Goal: Communication & Community: Answer question/provide support

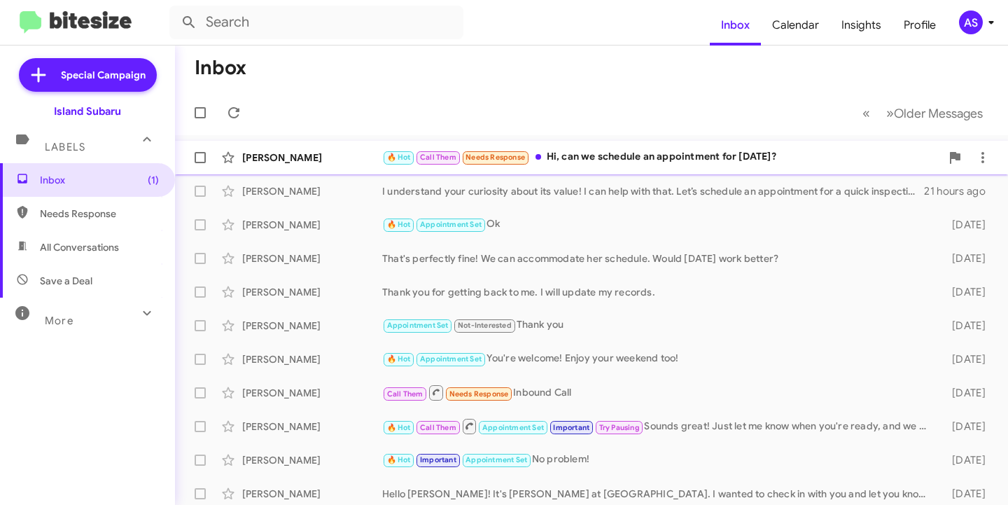
click at [306, 157] on div "[PERSON_NAME]" at bounding box center [312, 158] width 140 height 14
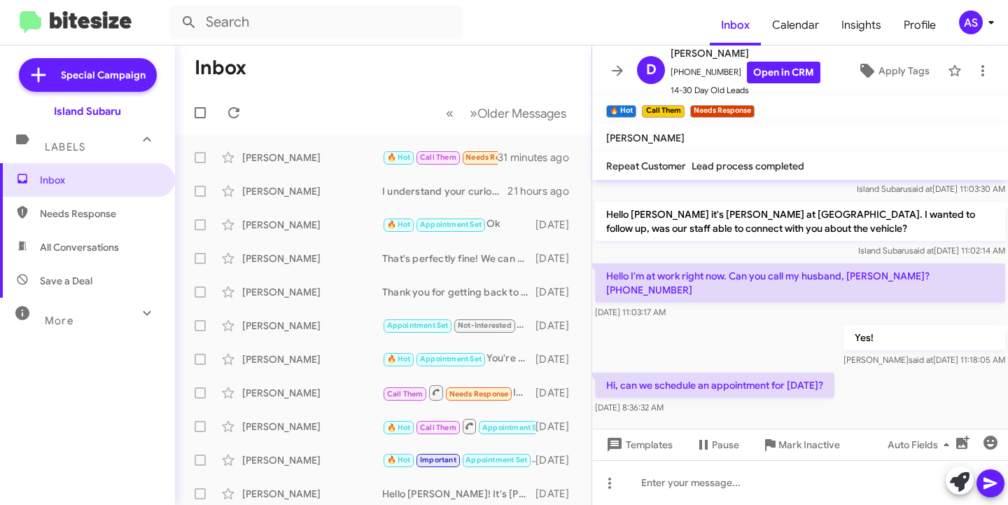
scroll to position [895, 0]
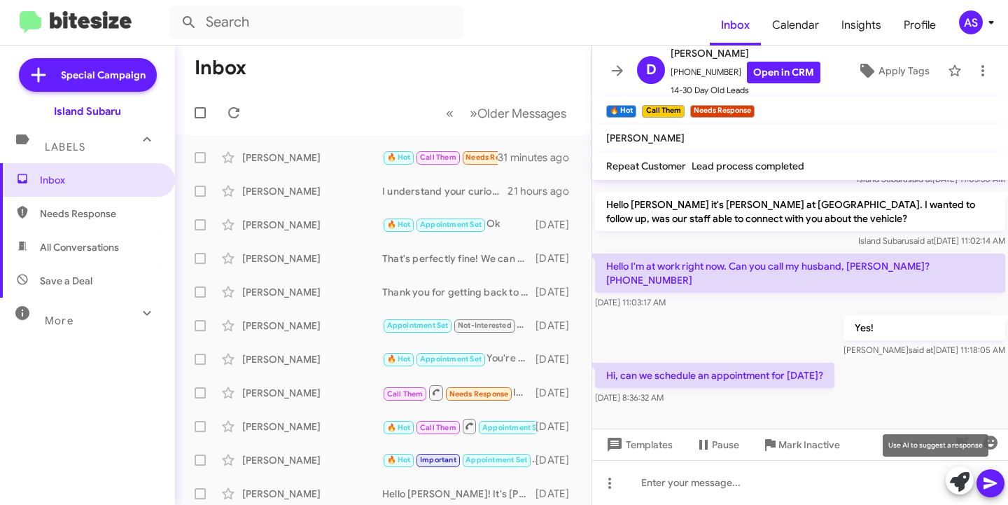
click at [949, 481] on button at bounding box center [960, 480] width 28 height 28
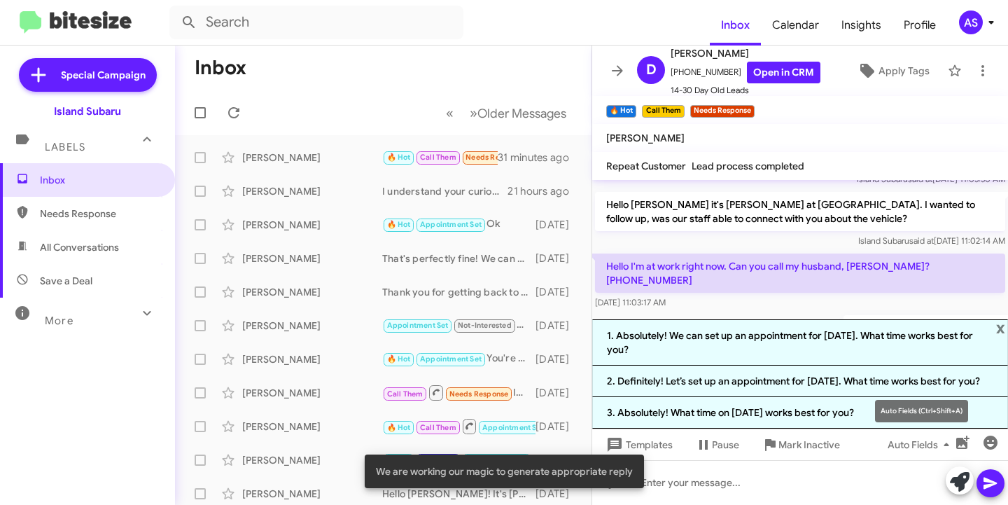
click at [878, 417] on mat-tooltip-component "Auto Fields (Ctrl+Shift+A)" at bounding box center [921, 411] width 113 height 42
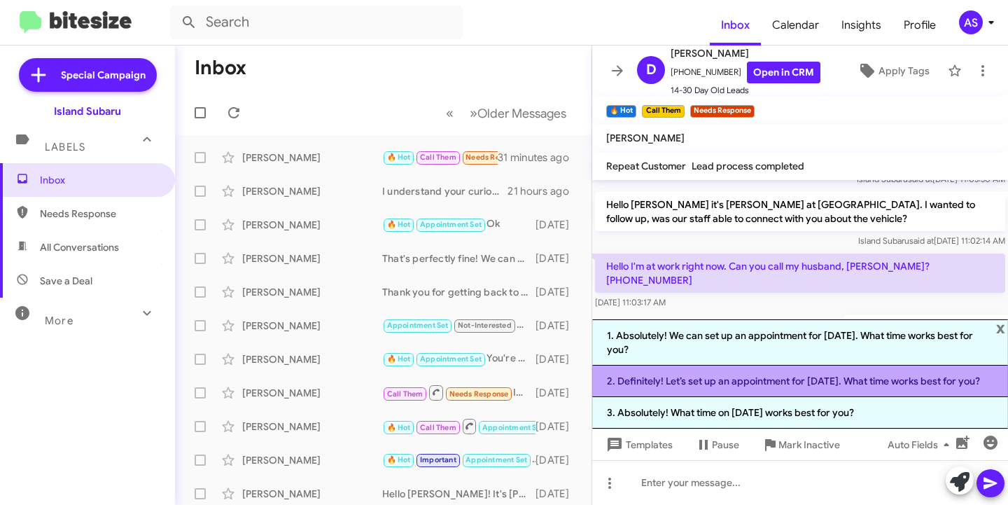
click at [751, 372] on li "2. Definitely! Let’s set up an appointment for September 24. What time works be…" at bounding box center [800, 381] width 416 height 32
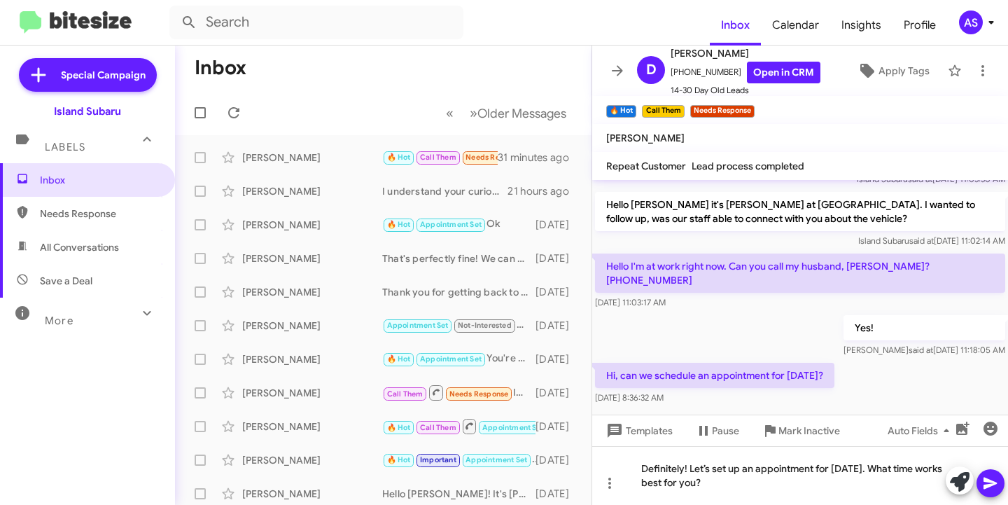
click at [991, 477] on icon at bounding box center [990, 483] width 17 height 17
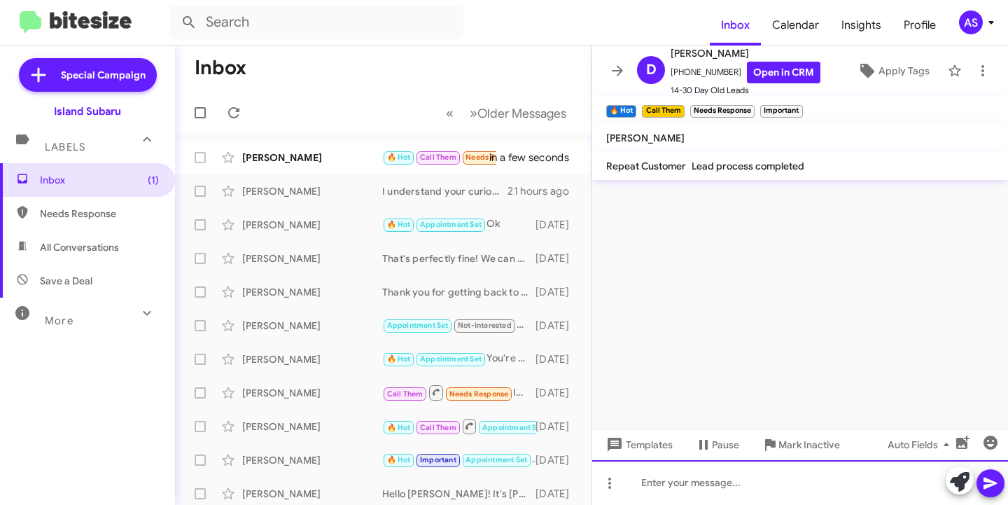
scroll to position [0, 0]
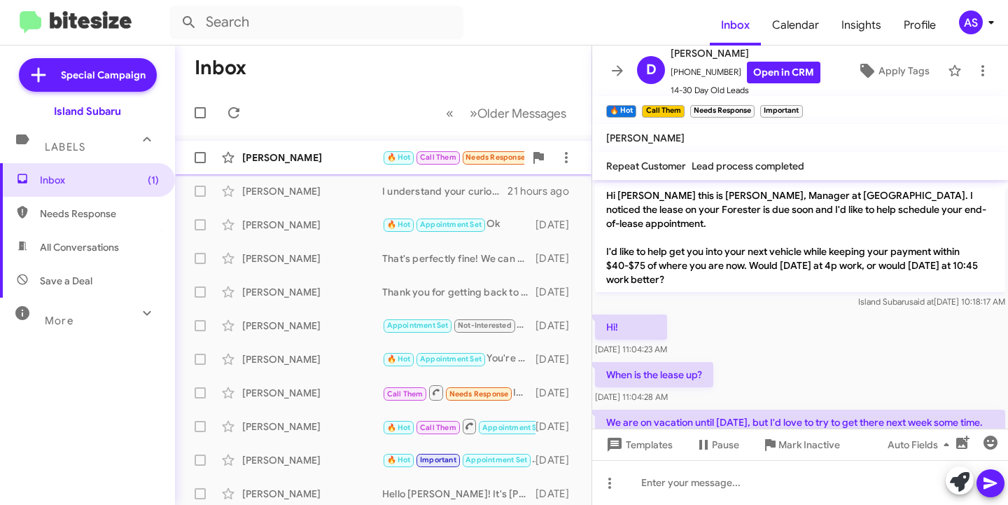
click at [251, 164] on div "[PERSON_NAME]" at bounding box center [312, 158] width 140 height 14
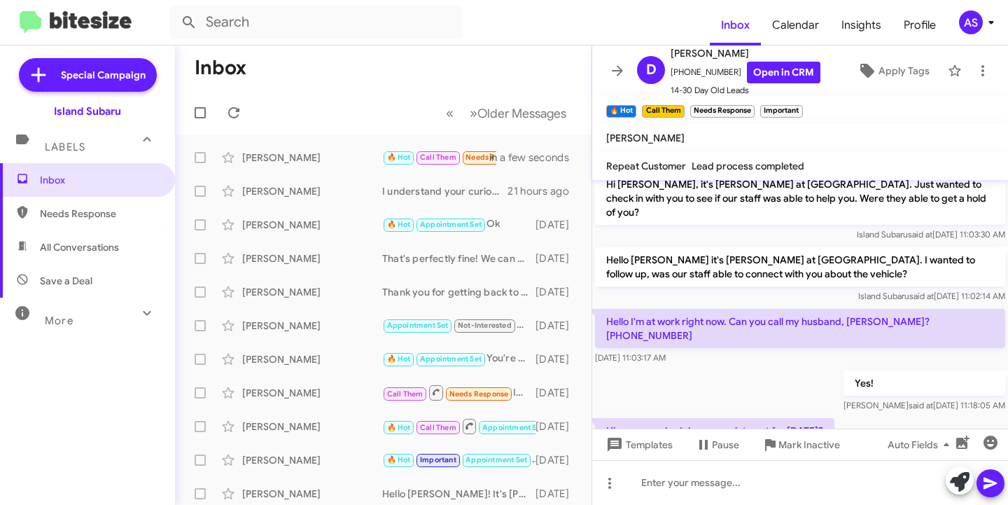
scroll to position [1012, 0]
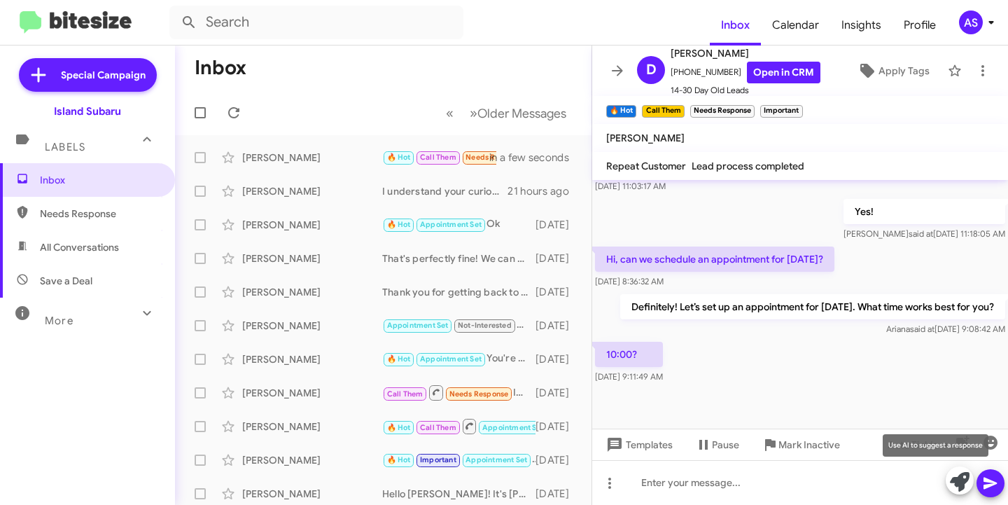
click at [957, 484] on icon at bounding box center [960, 482] width 20 height 20
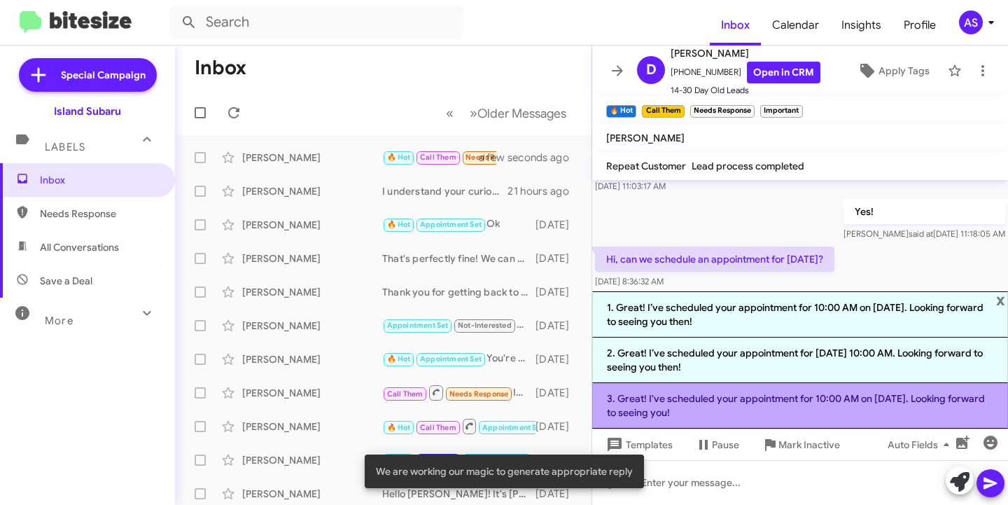
drag, startPoint x: 853, startPoint y: 413, endPoint x: 799, endPoint y: 419, distance: 54.2
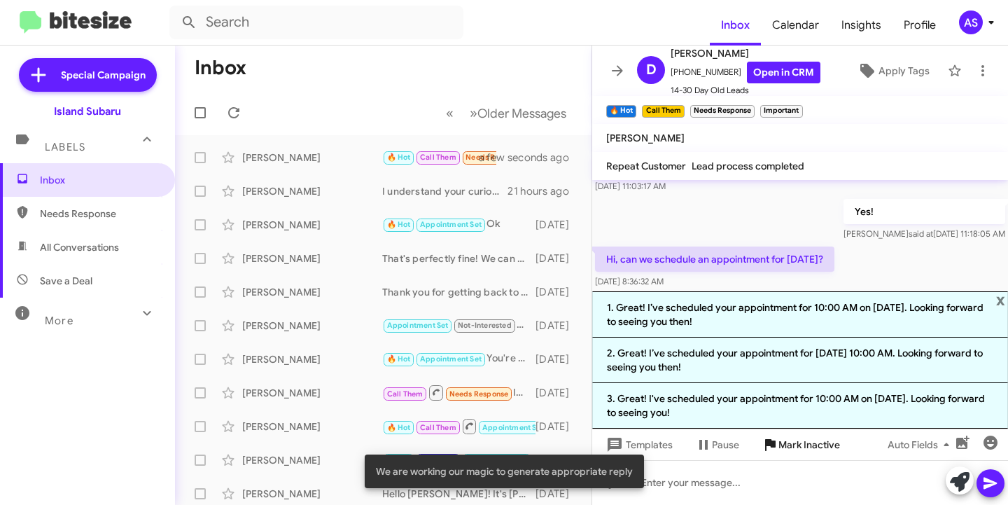
click at [848, 413] on li "3. Great! I've scheduled your appointment for 10:00 AM on September 24. Looking…" at bounding box center [800, 406] width 416 height 46
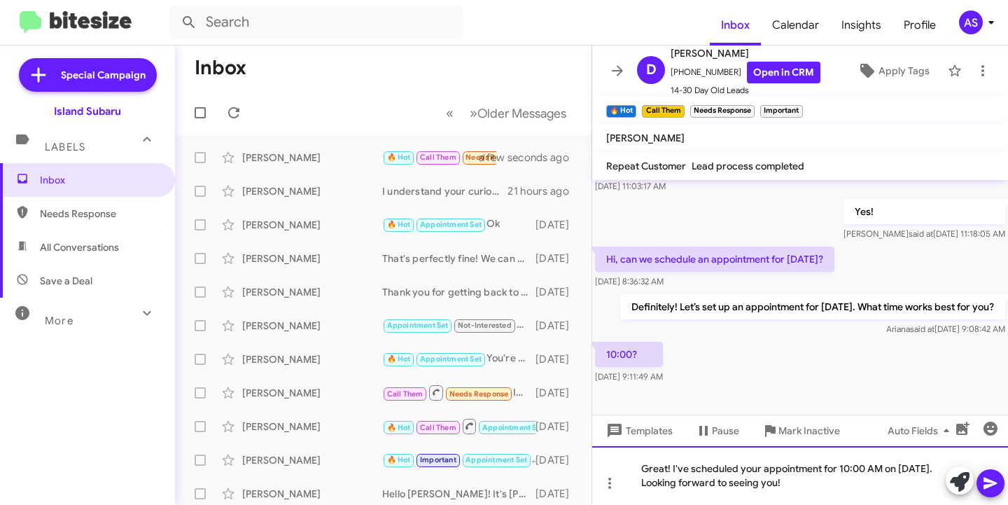
click at [866, 481] on div "Great! I've scheduled your appointment for 10:00 AM on [DATE]. Looking forward …" at bounding box center [800, 475] width 416 height 59
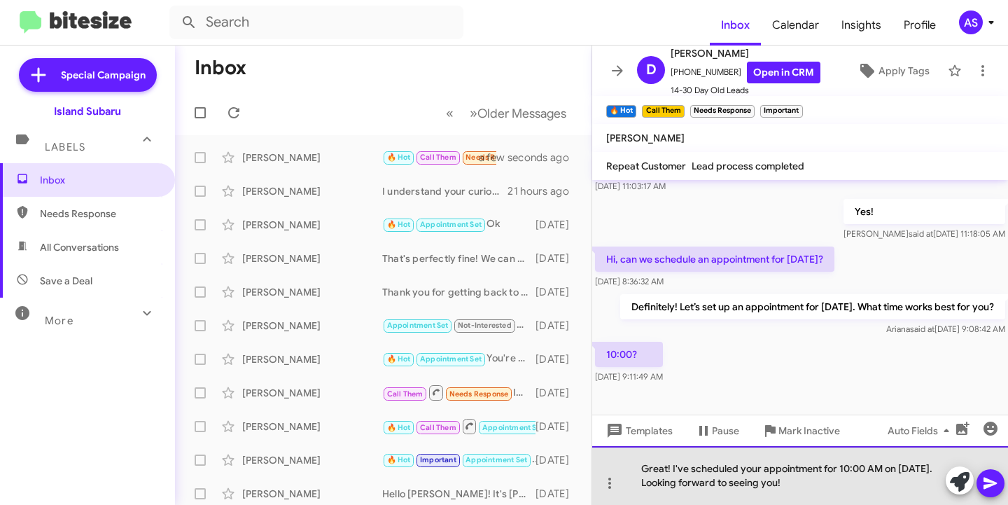
drag, startPoint x: 853, startPoint y: 487, endPoint x: 866, endPoint y: 486, distance: 13.4
click at [866, 486] on div "Great! I've scheduled your appointment for 10:00 AM on [DATE]. Looking forward …" at bounding box center [800, 475] width 416 height 59
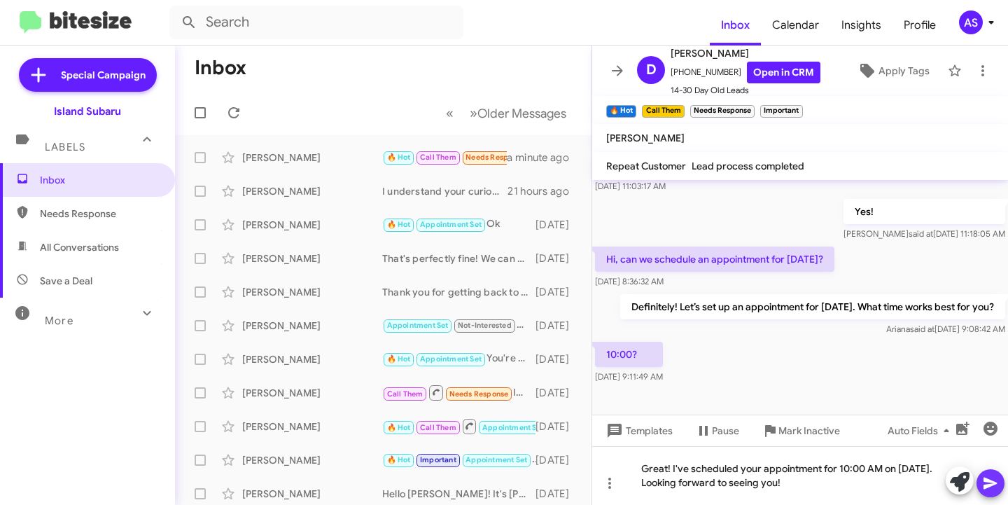
click at [999, 474] on button at bounding box center [991, 483] width 28 height 28
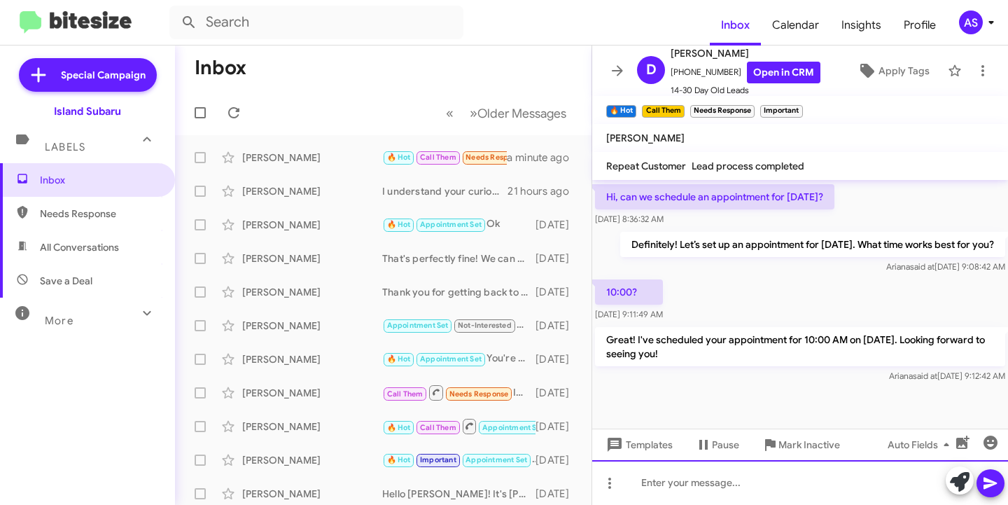
scroll to position [1077, 0]
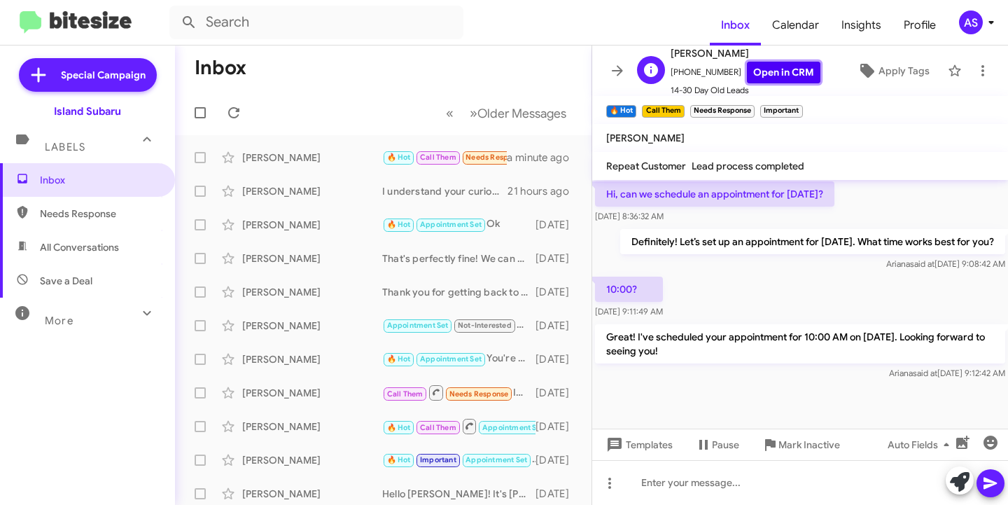
click at [762, 82] on link "Open in CRM" at bounding box center [784, 73] width 74 height 22
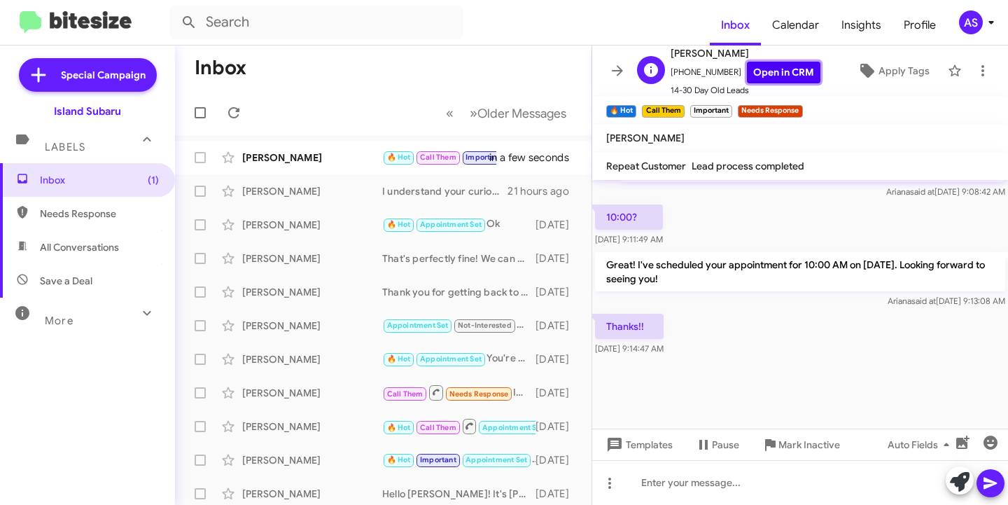
scroll to position [956, 0]
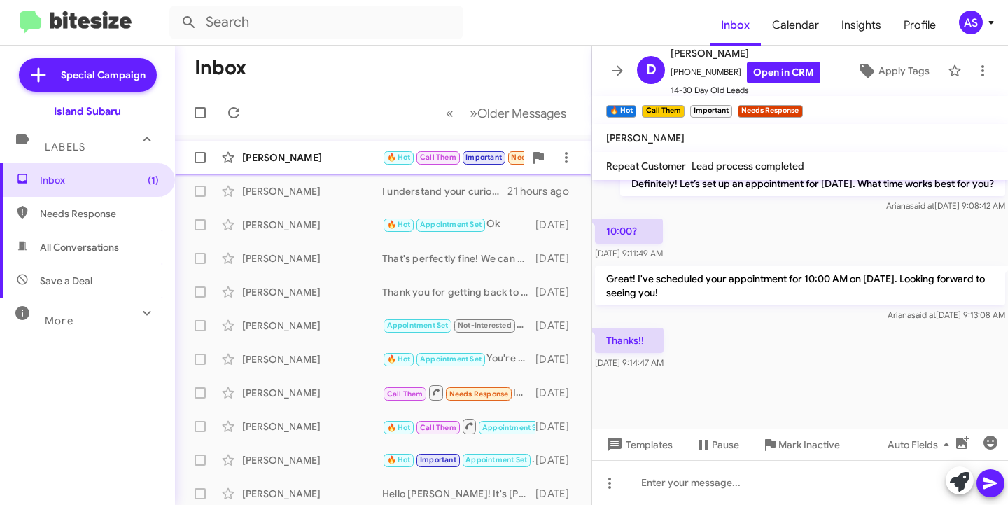
click at [294, 151] on div "[PERSON_NAME]" at bounding box center [312, 158] width 140 height 14
click at [956, 474] on icon at bounding box center [960, 482] width 20 height 20
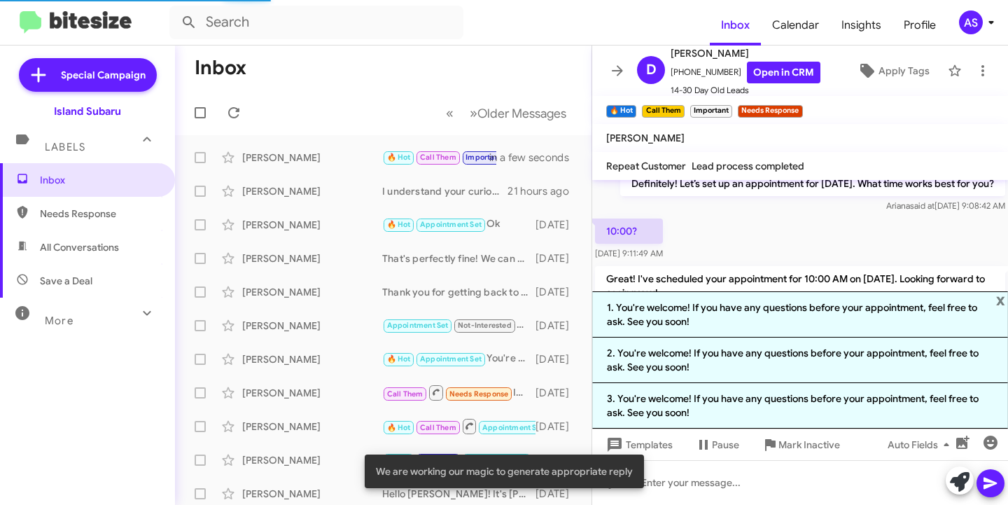
scroll to position [1077, 0]
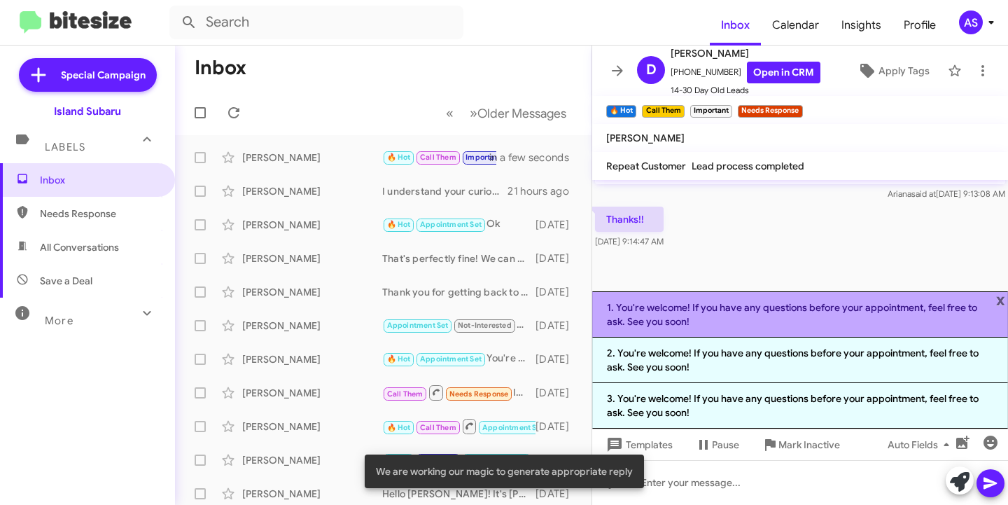
click at [863, 318] on li "1. You're welcome! If you have any questions before your appointment, feel free…" at bounding box center [800, 314] width 416 height 46
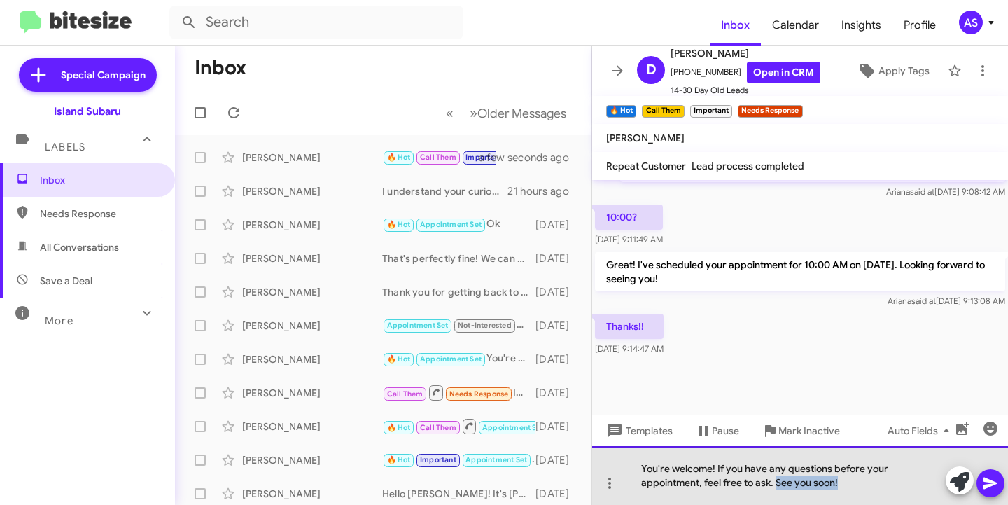
drag, startPoint x: 841, startPoint y: 484, endPoint x: 778, endPoint y: 482, distance: 62.3
click at [778, 482] on div "You're welcome! If you have any questions before your appointment, feel free to…" at bounding box center [800, 475] width 416 height 59
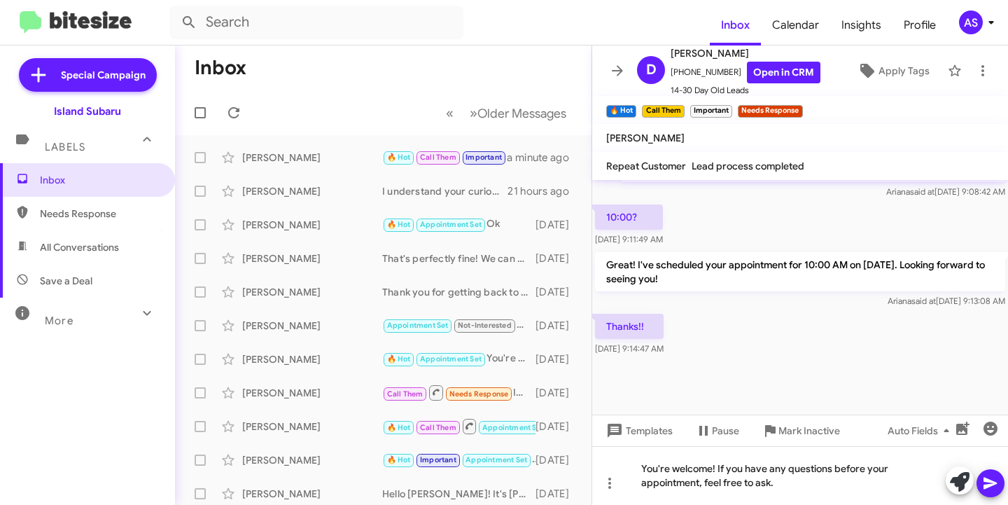
click at [993, 479] on icon at bounding box center [990, 483] width 17 height 17
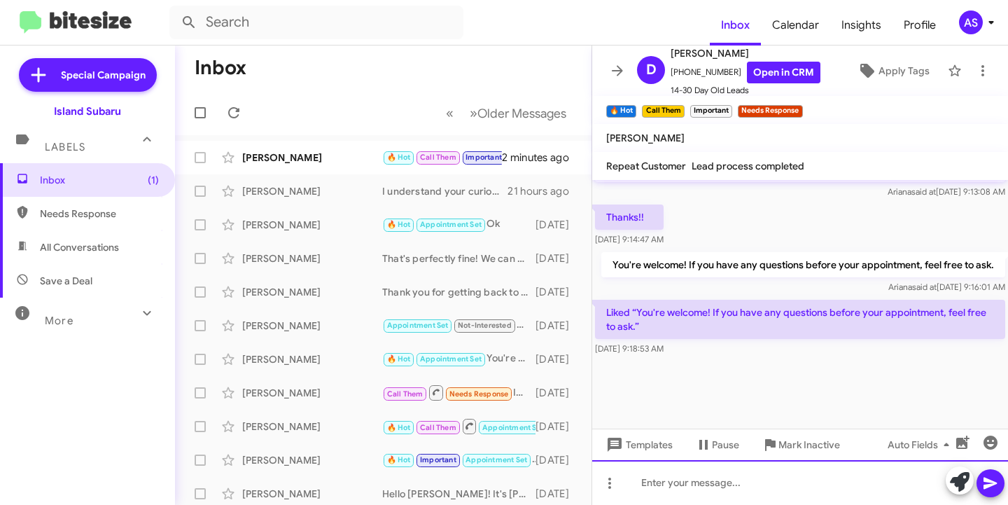
scroll to position [956, 0]
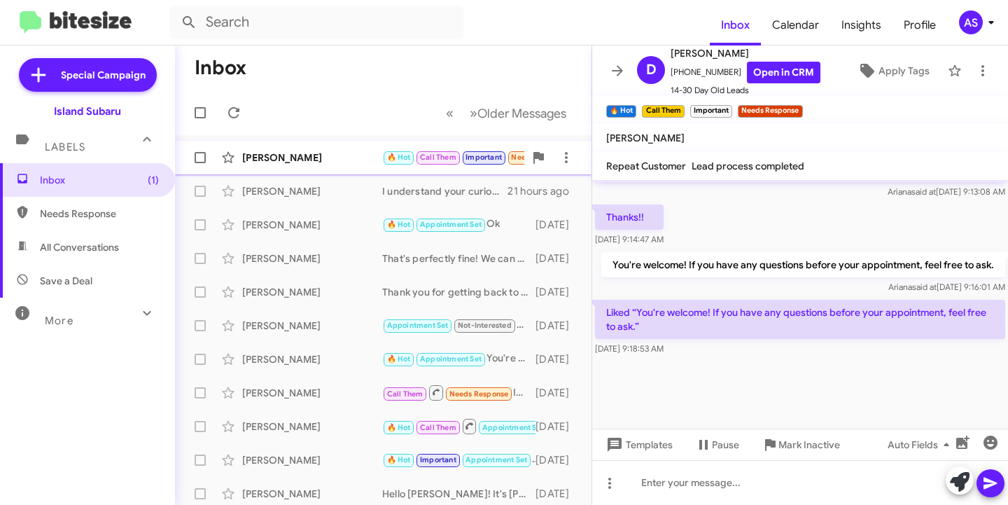
click at [261, 149] on div "Daniel Clifford 🔥 Hot Call Them Important Needs Response Liked “You're welcome!…" at bounding box center [383, 158] width 394 height 28
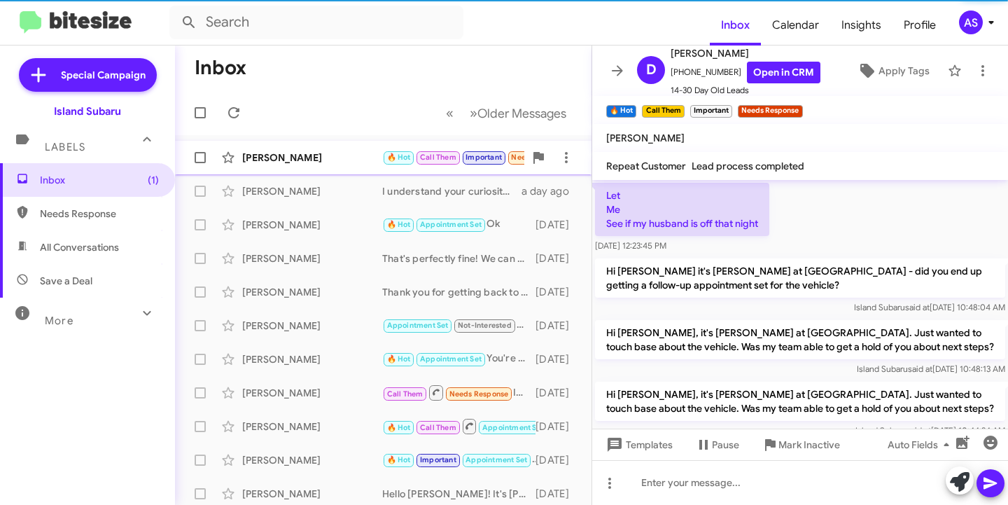
scroll to position [928, 0]
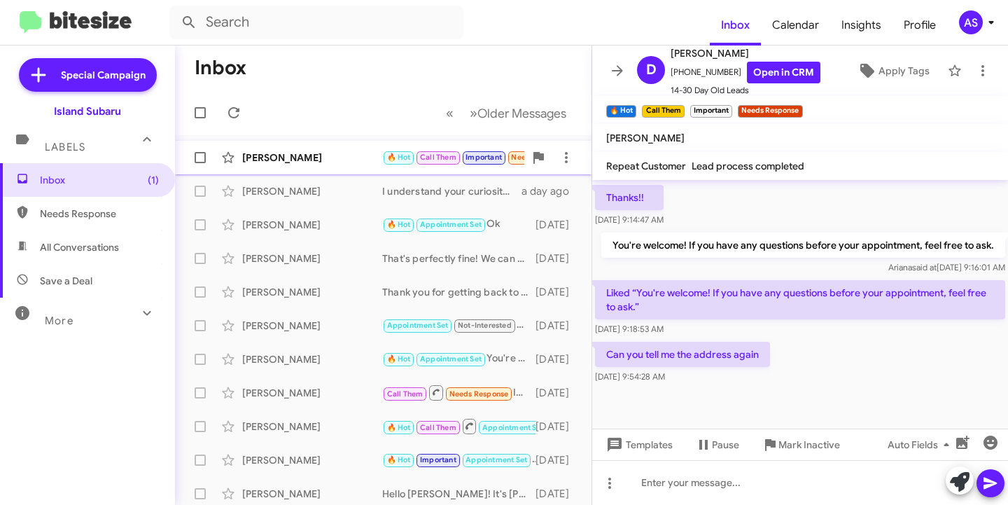
click at [289, 155] on div "[PERSON_NAME]" at bounding box center [312, 158] width 140 height 14
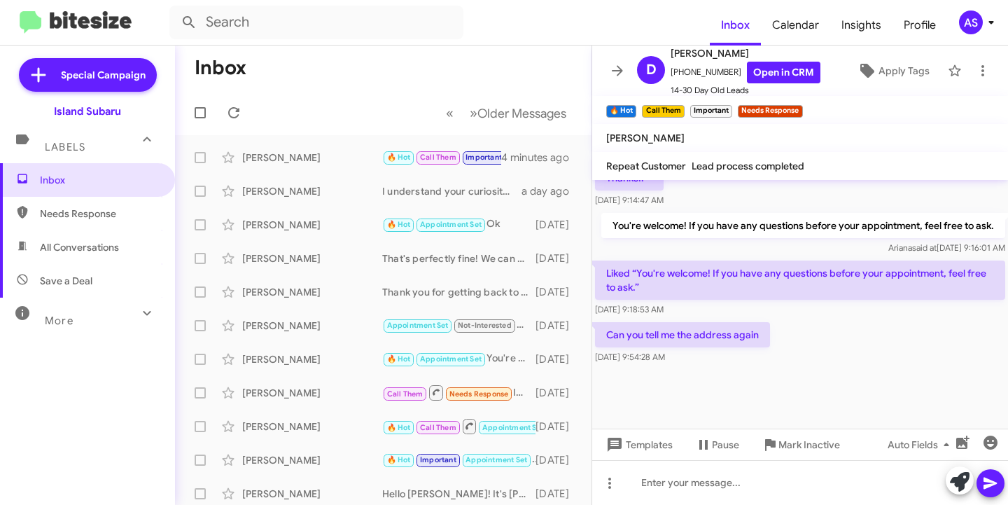
scroll to position [956, 0]
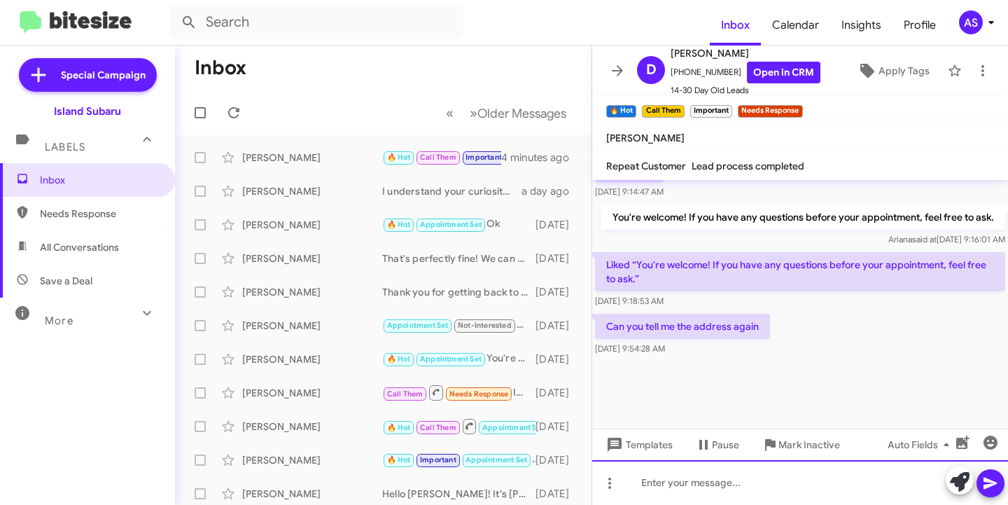
click at [806, 485] on div at bounding box center [800, 482] width 416 height 45
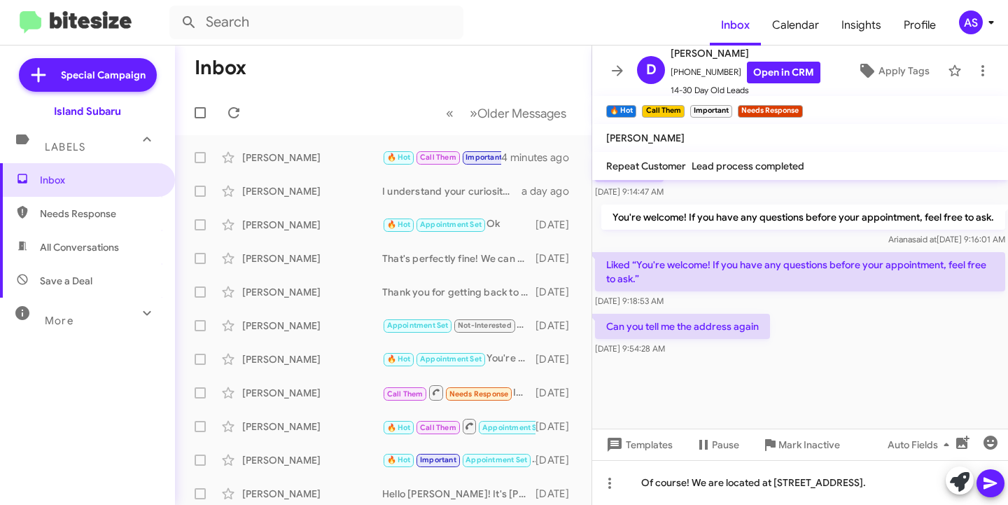
click at [994, 487] on icon at bounding box center [990, 483] width 17 height 17
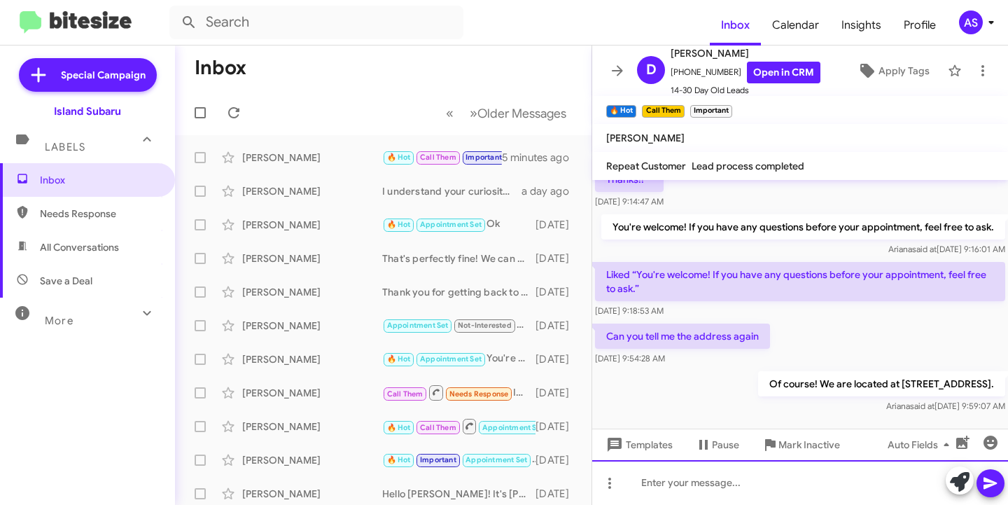
scroll to position [1439, 0]
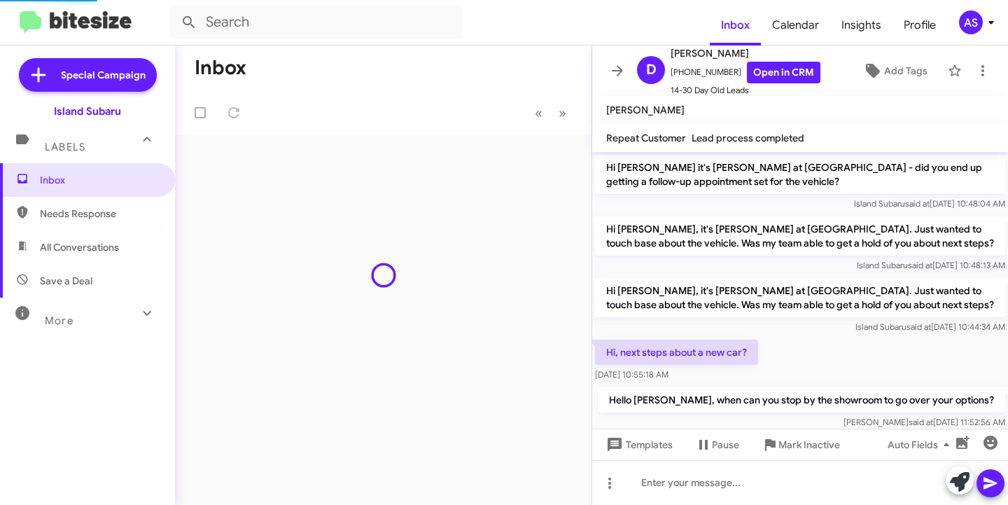
scroll to position [900, 0]
